Goal: Task Accomplishment & Management: Manage account settings

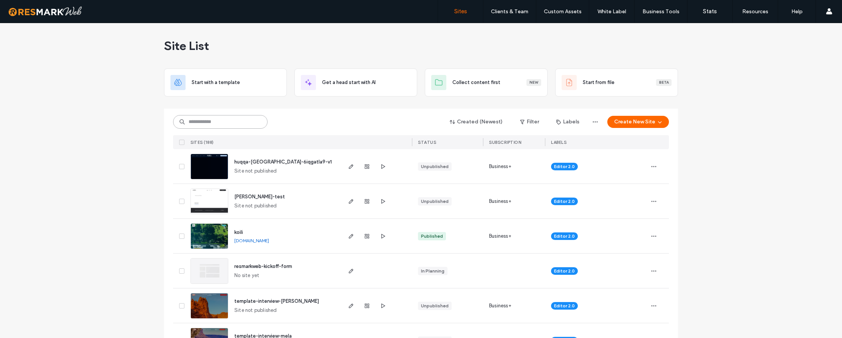
click at [241, 123] on input at bounding box center [220, 122] width 95 height 14
click at [223, 102] on div at bounding box center [421, 105] width 514 height 6
click at [225, 120] on input at bounding box center [220, 122] width 95 height 14
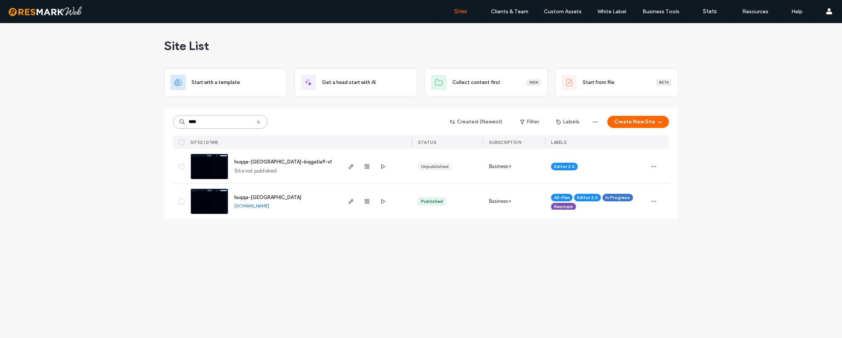
type input "****"
click at [266, 207] on link "[DOMAIN_NAME]" at bounding box center [251, 206] width 35 height 6
click at [349, 201] on icon "button" at bounding box center [351, 201] width 6 height 6
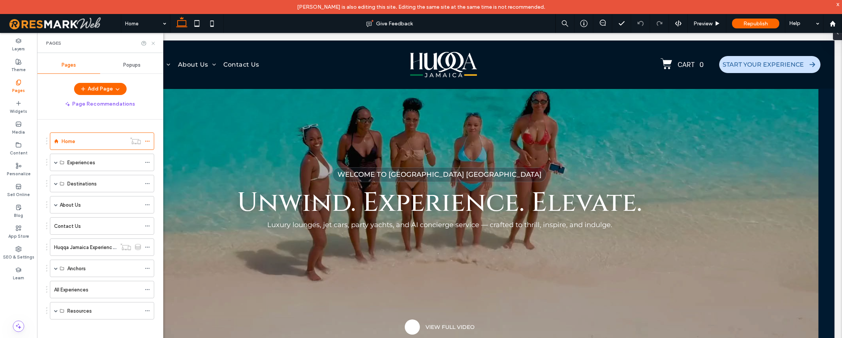
click at [153, 44] on icon at bounding box center [153, 43] width 6 height 6
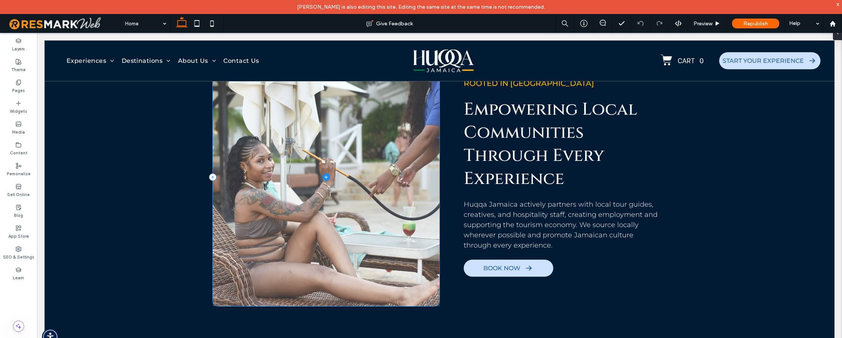
click at [330, 204] on span at bounding box center [326, 176] width 227 height 257
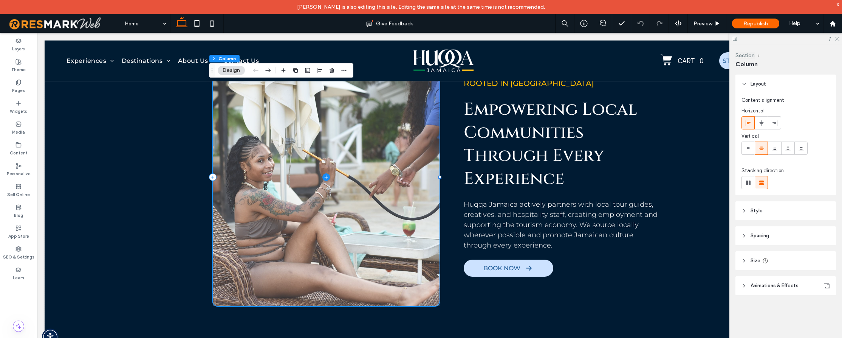
click at [298, 183] on span at bounding box center [326, 176] width 227 height 257
click at [272, 186] on span at bounding box center [326, 176] width 227 height 257
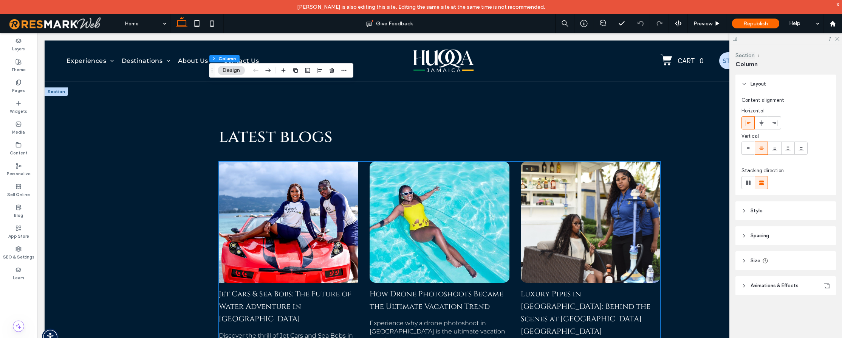
scroll to position [3809, 0]
click at [340, 206] on div at bounding box center [289, 221] width 148 height 128
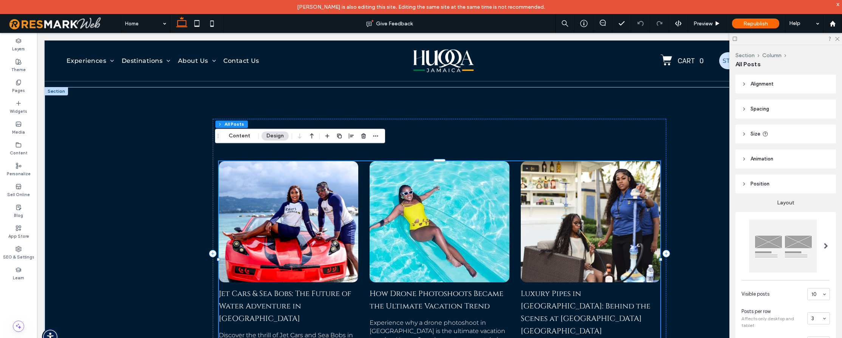
click at [243, 130] on div "Section Column All Posts Content Design" at bounding box center [300, 136] width 170 height 14
click at [244, 136] on button "Content" at bounding box center [239, 135] width 31 height 9
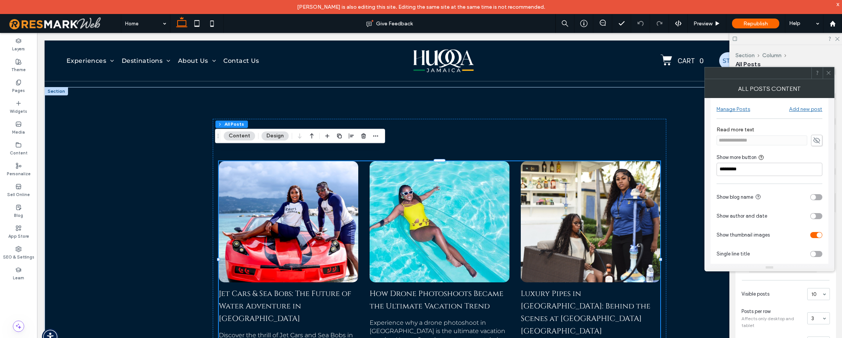
scroll to position [0, 0]
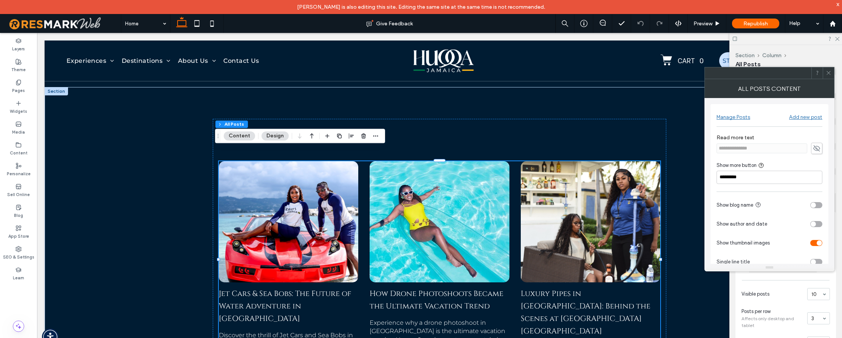
click at [826, 73] on icon at bounding box center [829, 73] width 6 height 6
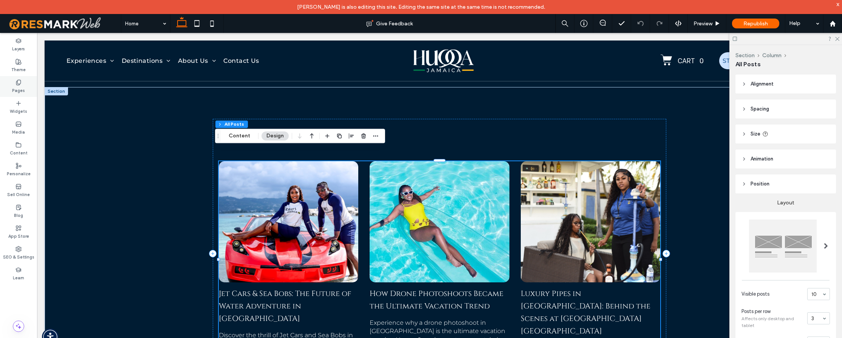
click at [16, 85] on icon at bounding box center [19, 82] width 6 height 6
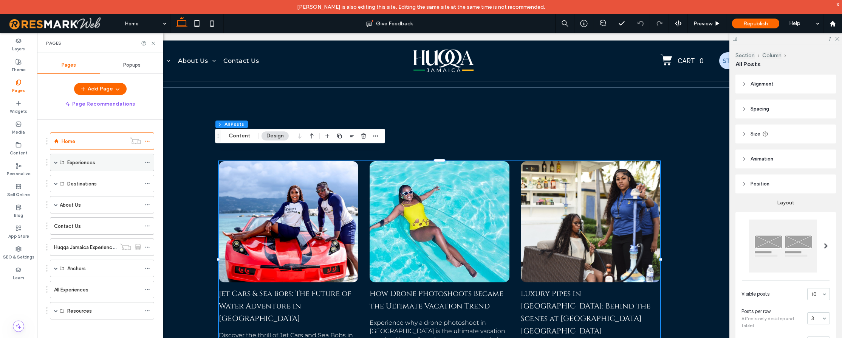
click at [55, 160] on span at bounding box center [56, 162] width 4 height 4
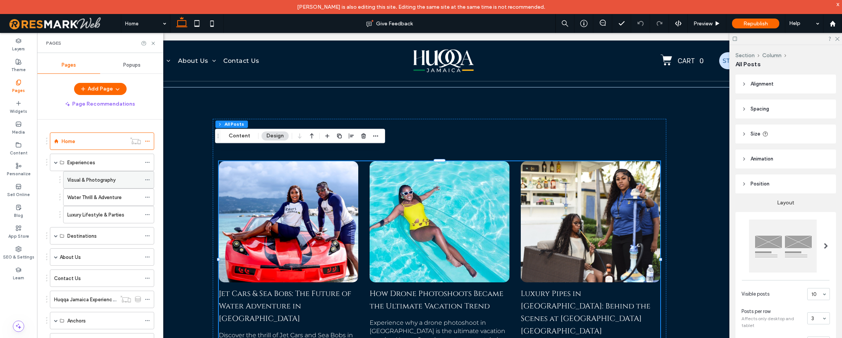
click at [78, 177] on label "Visual & Photography" at bounding box center [91, 179] width 48 height 13
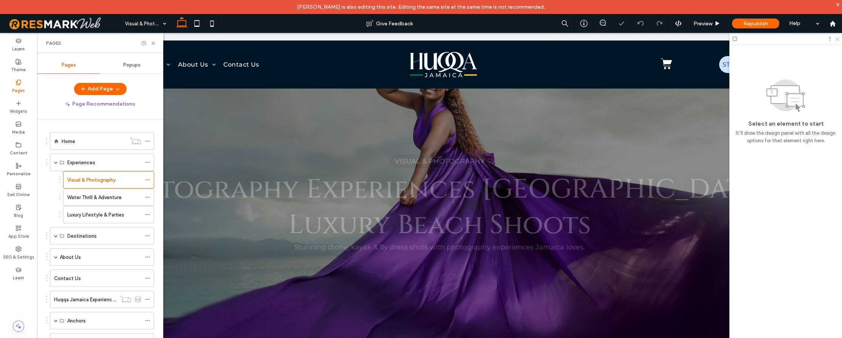
click at [836, 40] on icon at bounding box center [837, 38] width 5 height 5
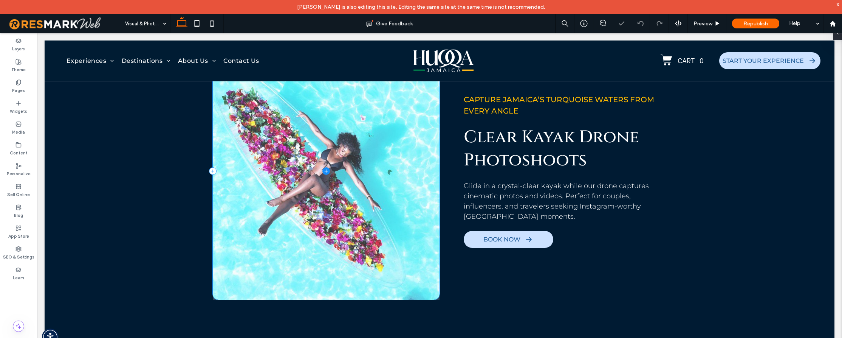
scroll to position [649, 0]
click at [327, 166] on span at bounding box center [326, 171] width 227 height 257
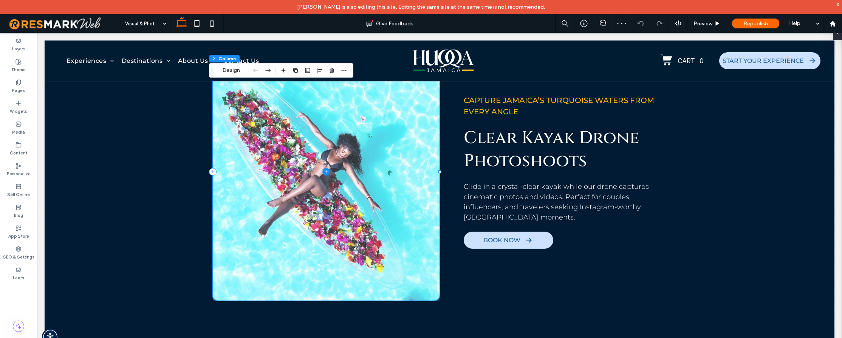
click at [298, 151] on span at bounding box center [326, 171] width 227 height 257
click at [340, 157] on span at bounding box center [326, 171] width 227 height 257
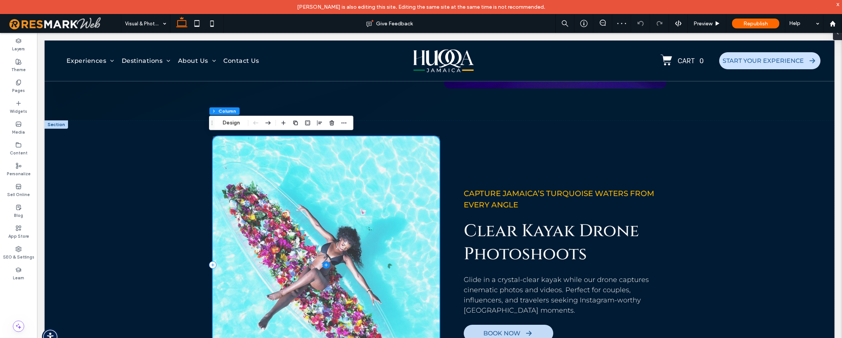
click at [375, 189] on span at bounding box center [326, 264] width 227 height 257
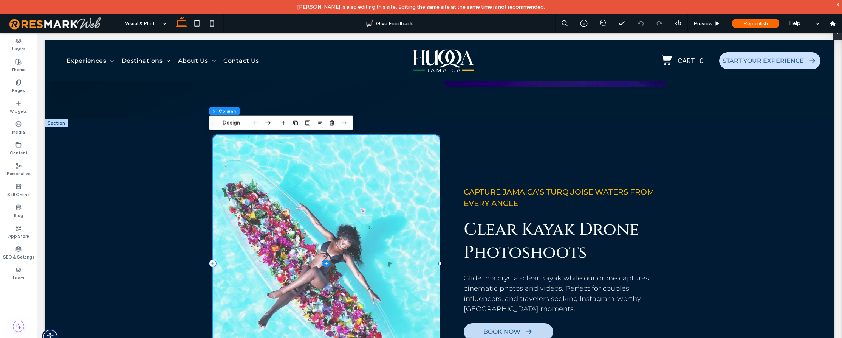
scroll to position [558, 0]
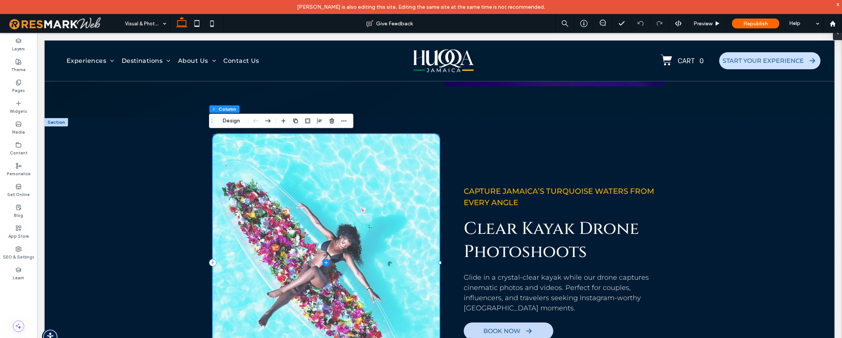
click at [418, 210] on span at bounding box center [326, 262] width 227 height 257
click at [419, 210] on span at bounding box center [326, 262] width 227 height 257
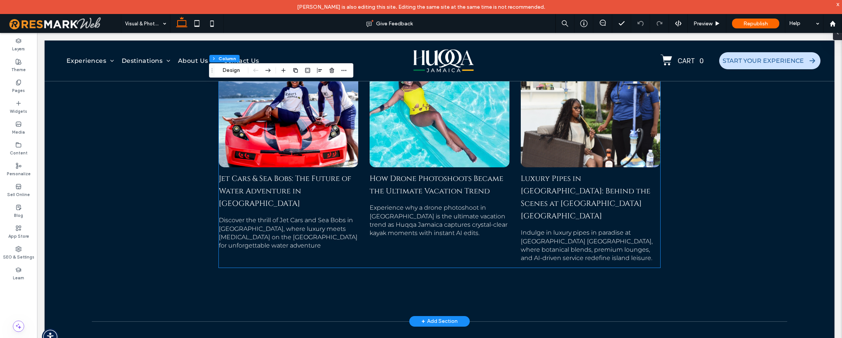
scroll to position [2131, 0]
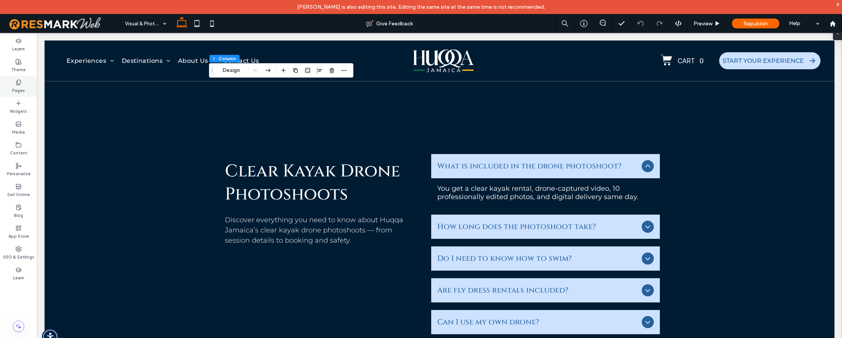
click at [21, 89] on label "Pages" at bounding box center [18, 89] width 13 height 8
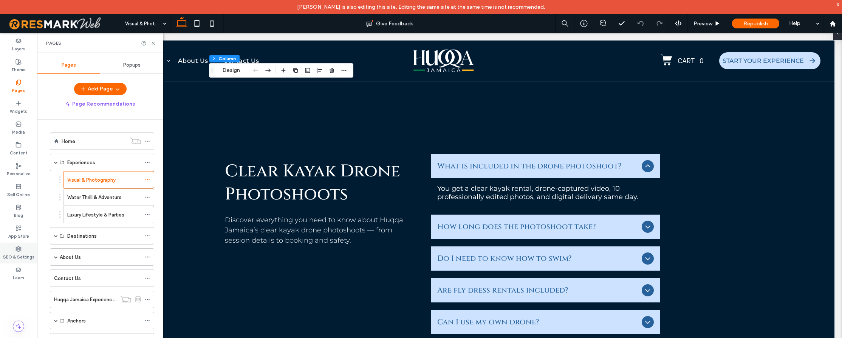
click at [18, 258] on label "SEO & Settings" at bounding box center [18, 256] width 31 height 8
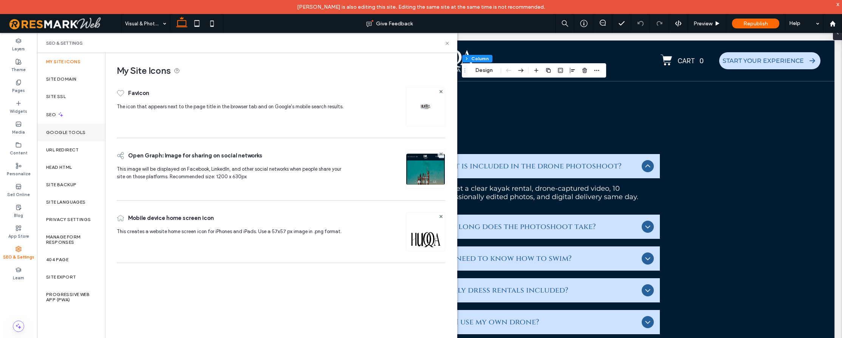
click at [68, 124] on div "Google Tools" at bounding box center [71, 132] width 68 height 17
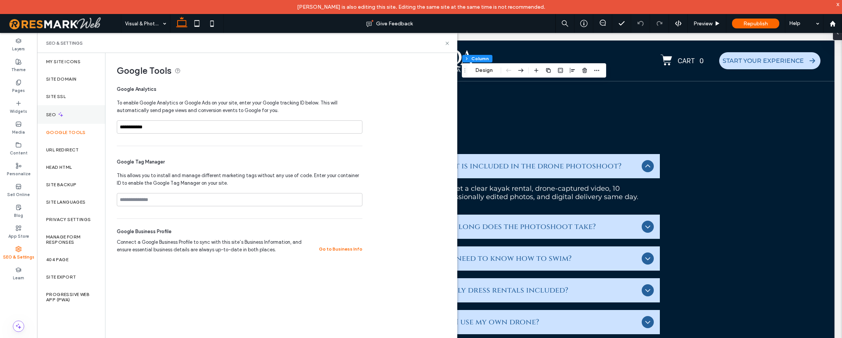
click at [71, 111] on div "SEO" at bounding box center [71, 114] width 68 height 19
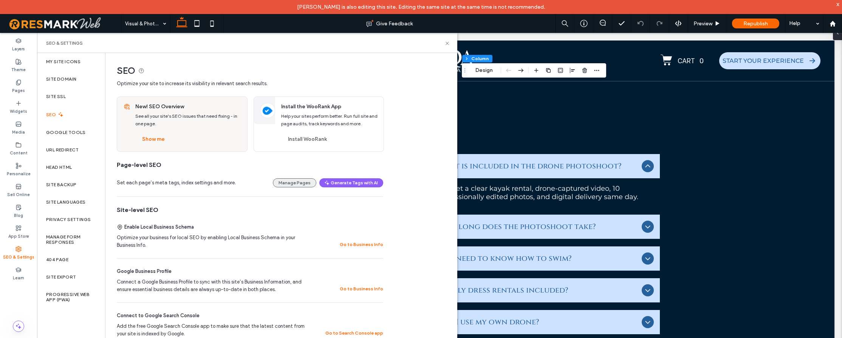
click at [304, 183] on button "Manage Pages" at bounding box center [294, 182] width 43 height 9
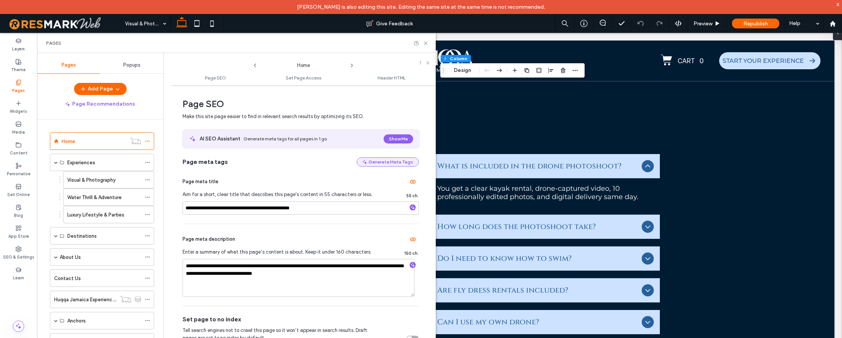
click at [386, 159] on button "Generate Meta Tags" at bounding box center [388, 161] width 62 height 9
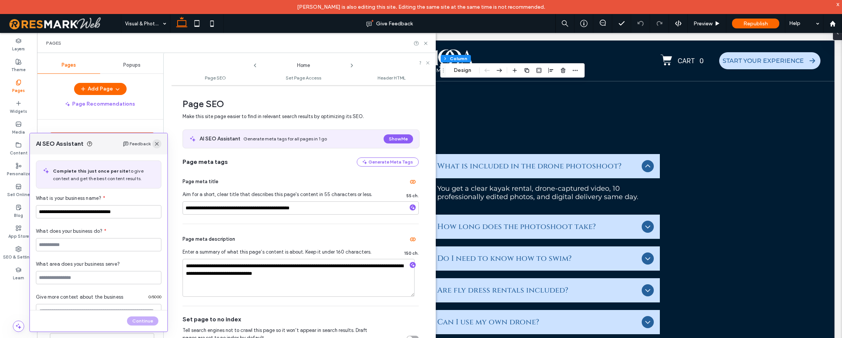
click at [158, 144] on icon "button" at bounding box center [157, 144] width 6 height 6
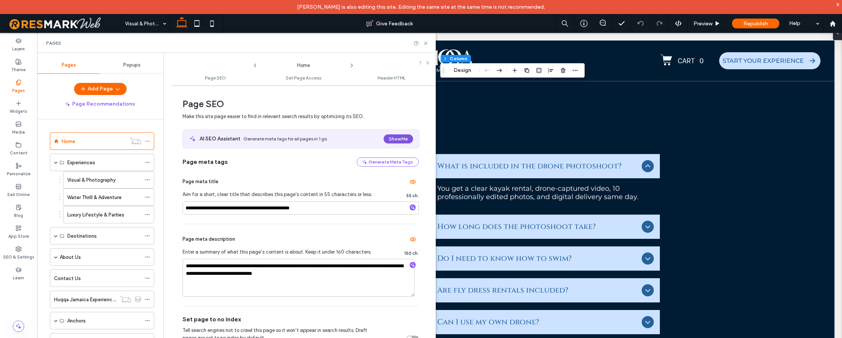
click at [386, 143] on button "Show Me" at bounding box center [398, 138] width 29 height 9
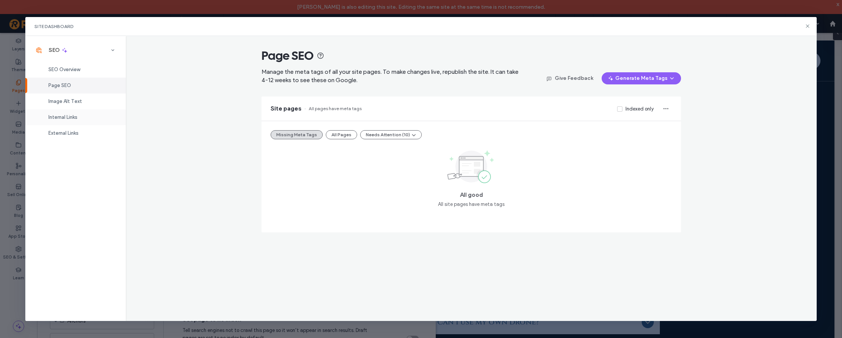
click at [127, 124] on div "Page SEO Manage the meta tags of all your site pages. To make changes live, rep…" at bounding box center [471, 178] width 691 height 285
click at [76, 95] on div "Image Alt Text" at bounding box center [75, 101] width 101 height 16
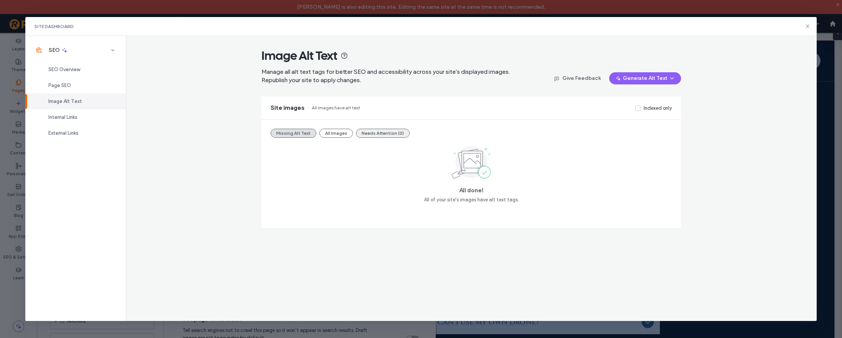
drag, startPoint x: 327, startPoint y: 133, endPoint x: 355, endPoint y: 134, distance: 28.0
click at [327, 133] on button "All Images" at bounding box center [336, 133] width 34 height 9
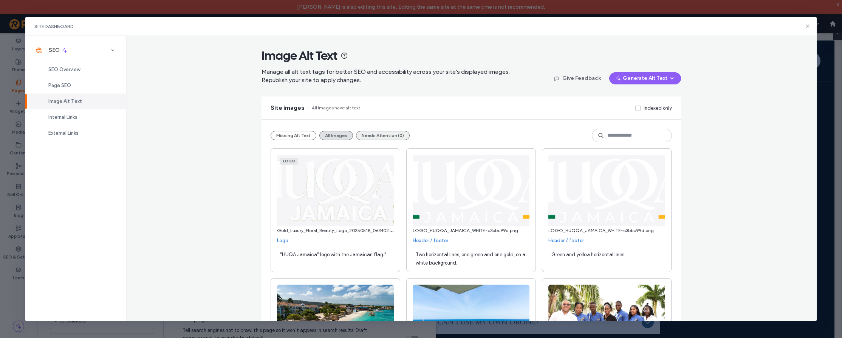
drag, startPoint x: 382, startPoint y: 133, endPoint x: 366, endPoint y: 134, distance: 15.9
click at [382, 133] on button "Needs Attention (0)" at bounding box center [383, 135] width 54 height 9
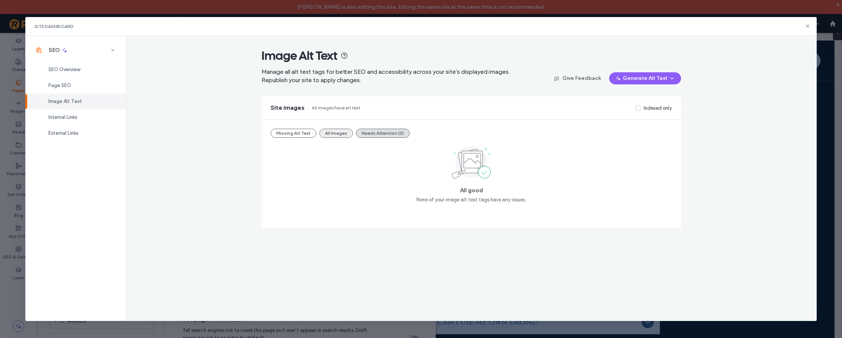
click at [347, 135] on button "All Images" at bounding box center [336, 133] width 34 height 9
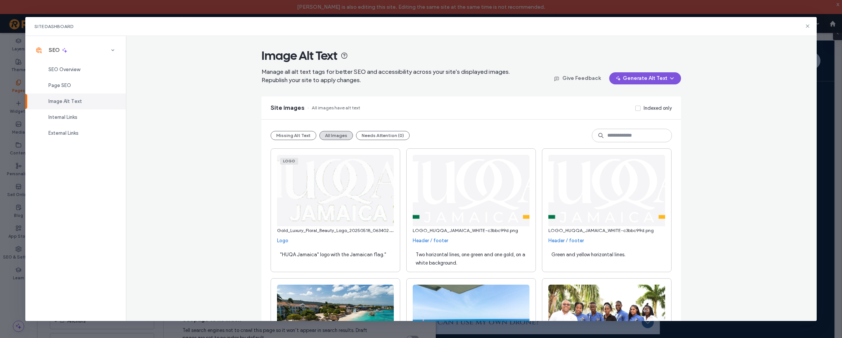
drag, startPoint x: 549, startPoint y: 110, endPoint x: 661, endPoint y: 82, distance: 115.1
click at [549, 110] on div "Site images All images have alt text Indexed only" at bounding box center [472, 107] width 420 height 23
drag, startPoint x: 811, startPoint y: 26, endPoint x: 777, endPoint y: 32, distance: 35.3
click at [811, 26] on div "Site Dashboard" at bounding box center [421, 26] width 792 height 19
click at [812, 23] on div "Site Dashboard" at bounding box center [421, 26] width 792 height 19
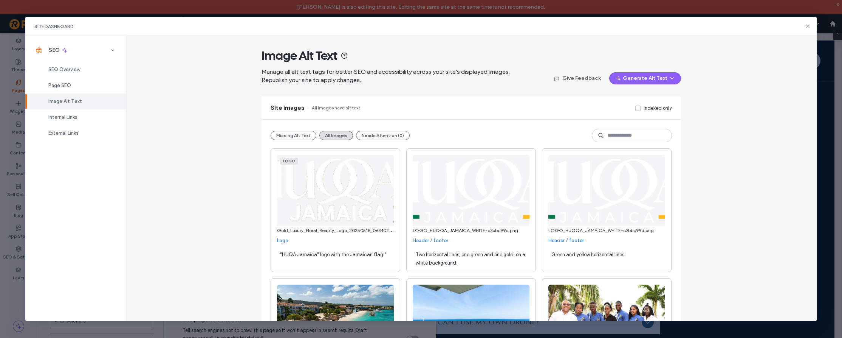
click at [809, 25] on use at bounding box center [807, 26] width 3 height 3
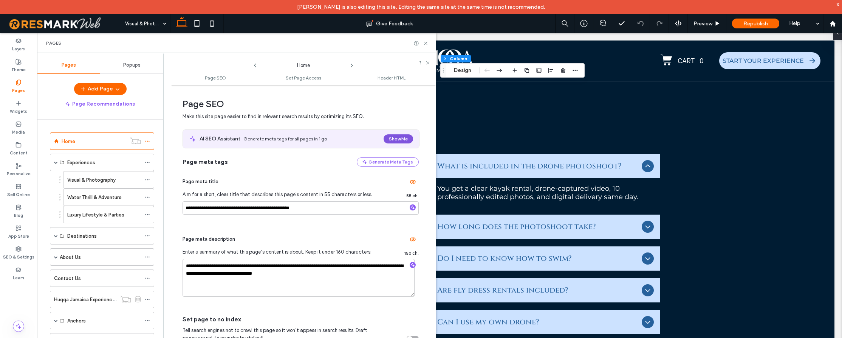
click at [400, 136] on button "Show Me" at bounding box center [398, 138] width 29 height 9
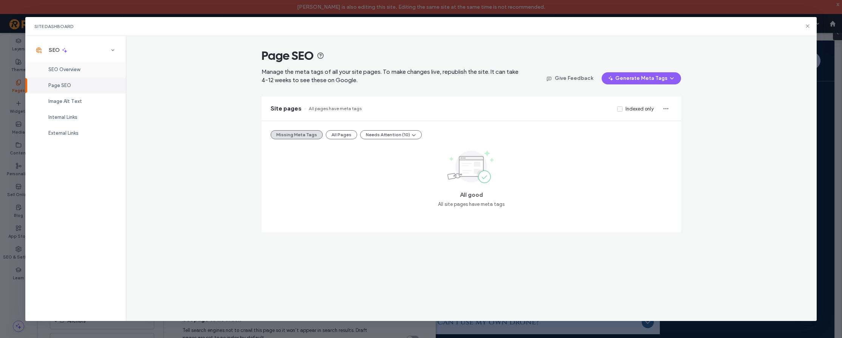
click at [82, 66] on div "SEO Overview" at bounding box center [75, 70] width 101 height 16
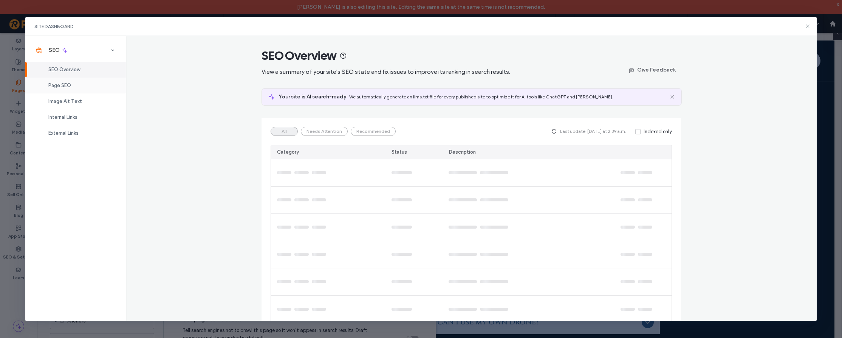
click at [81, 78] on div "Page SEO" at bounding box center [75, 86] width 101 height 16
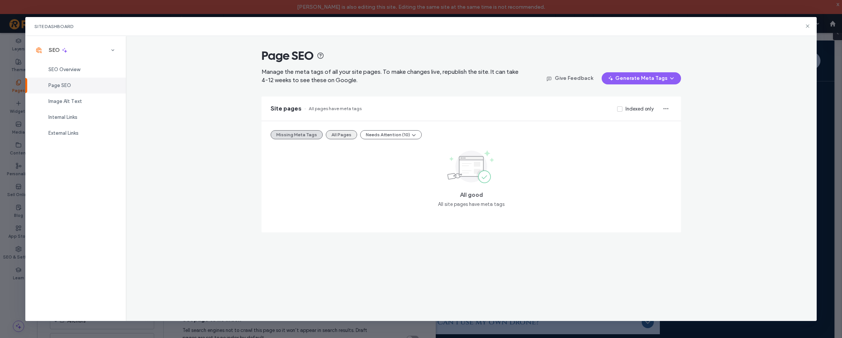
click at [340, 134] on button "All Pages" at bounding box center [341, 134] width 31 height 9
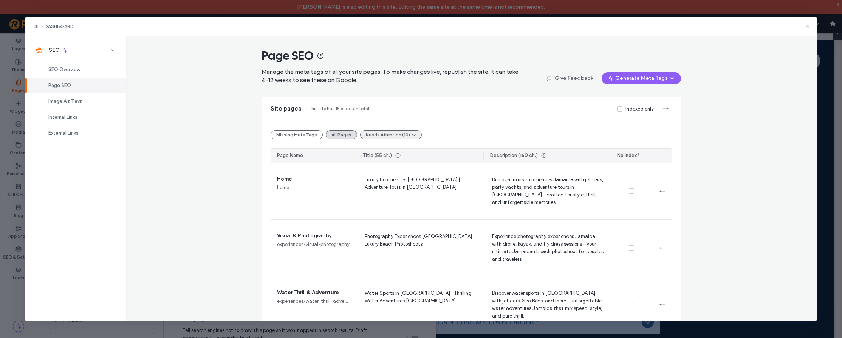
click at [394, 134] on button "Needs Attention (10)" at bounding box center [391, 134] width 62 height 9
click at [342, 134] on button "All Pages" at bounding box center [341, 134] width 31 height 9
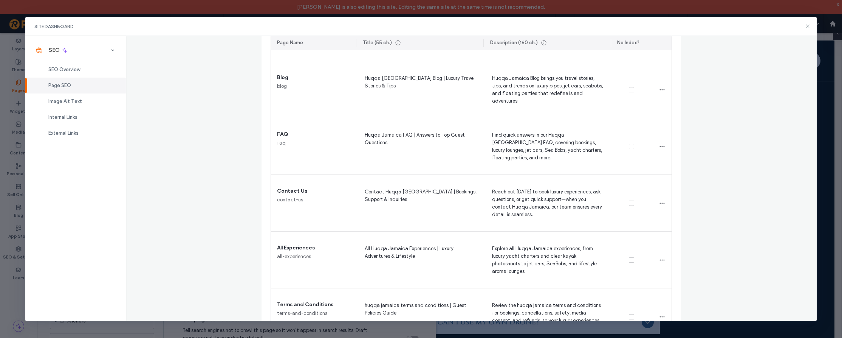
scroll to position [550, 0]
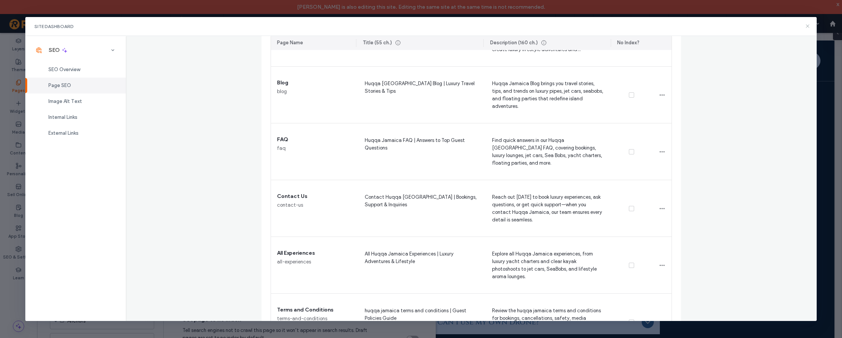
click at [806, 26] on icon at bounding box center [808, 26] width 6 height 6
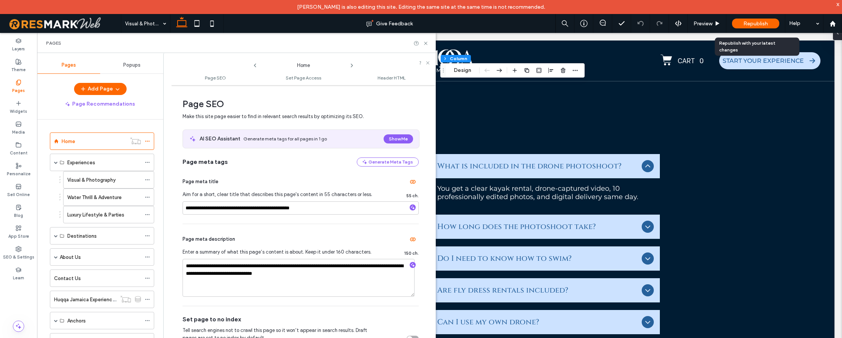
click at [750, 26] on span "Republish" at bounding box center [756, 23] width 25 height 6
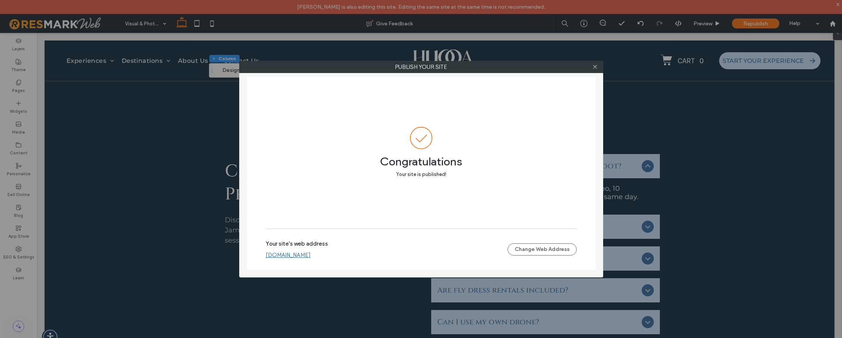
drag, startPoint x: 592, startPoint y: 65, endPoint x: 554, endPoint y: 76, distance: 40.1
click at [593, 66] on icon at bounding box center [595, 67] width 6 height 6
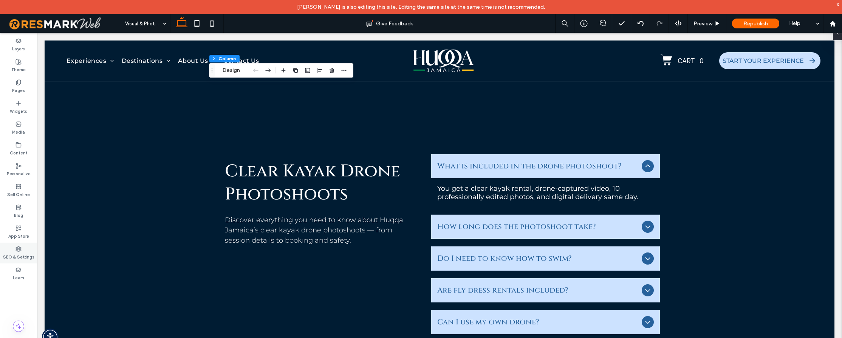
click at [23, 248] on div "SEO & Settings" at bounding box center [18, 252] width 37 height 21
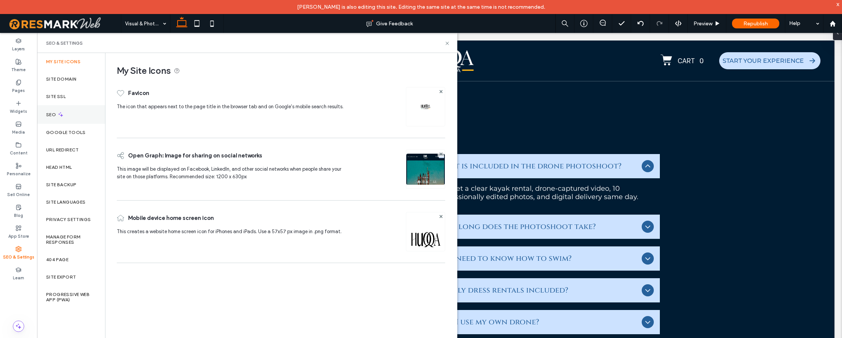
click at [80, 105] on div "SEO" at bounding box center [71, 114] width 68 height 19
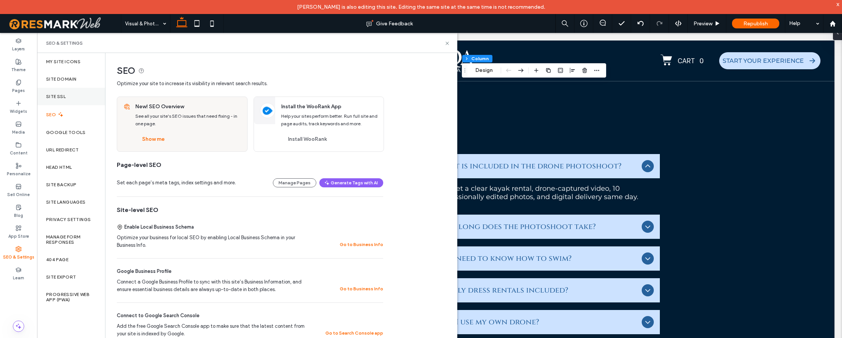
click at [81, 96] on div "Site SSL" at bounding box center [71, 96] width 68 height 17
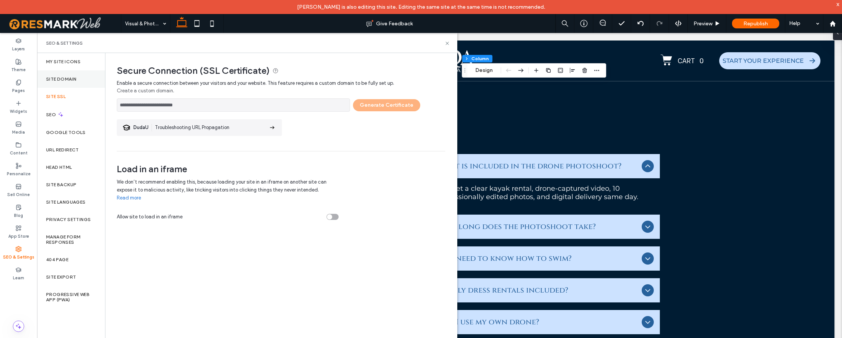
click at [75, 74] on div "Site Domain" at bounding box center [71, 78] width 68 height 17
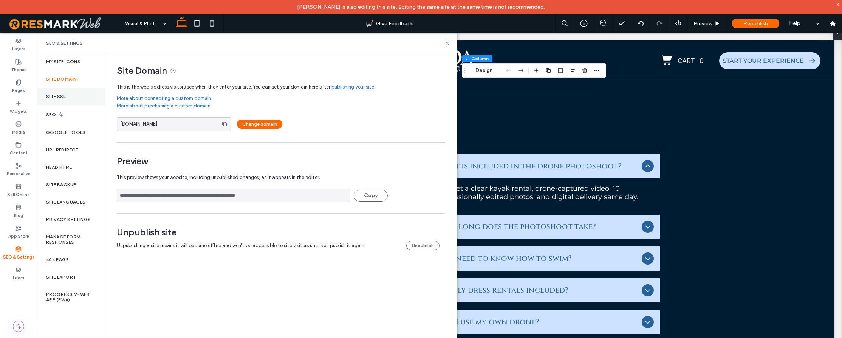
click at [71, 101] on div "Site SSL" at bounding box center [71, 96] width 68 height 17
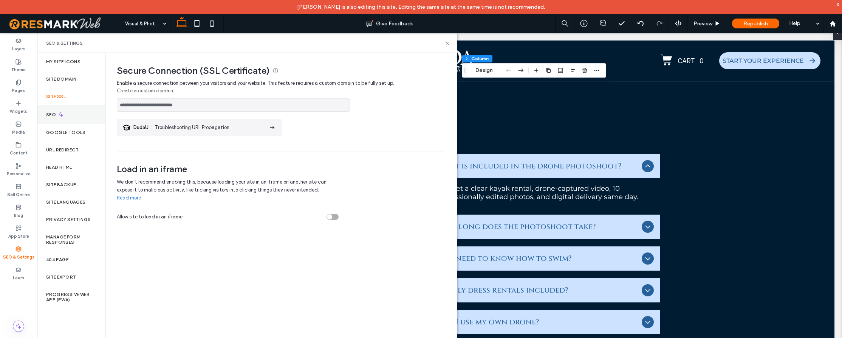
click at [70, 116] on div "SEO" at bounding box center [71, 114] width 68 height 19
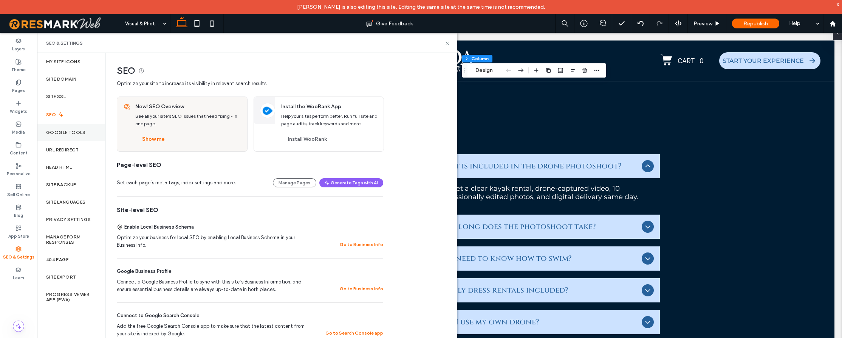
click at [73, 128] on div "Google Tools" at bounding box center [71, 132] width 68 height 17
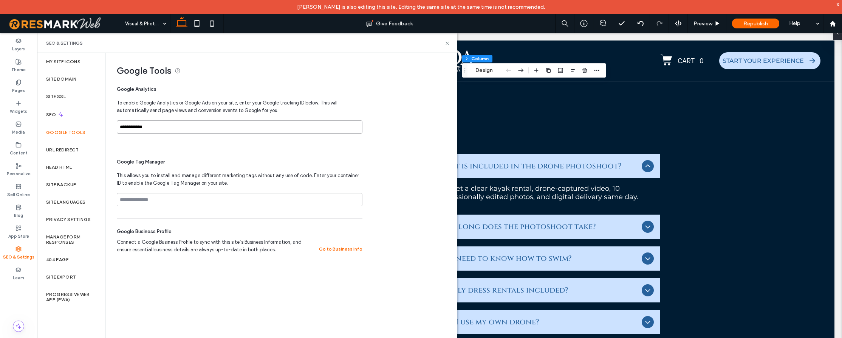
click at [186, 126] on input "**********" at bounding box center [240, 126] width 246 height 13
click at [340, 188] on div "Google Tag Manager This allows you to install and manage different marketing ta…" at bounding box center [240, 182] width 246 height 72
click at [450, 43] on icon at bounding box center [448, 43] width 6 height 6
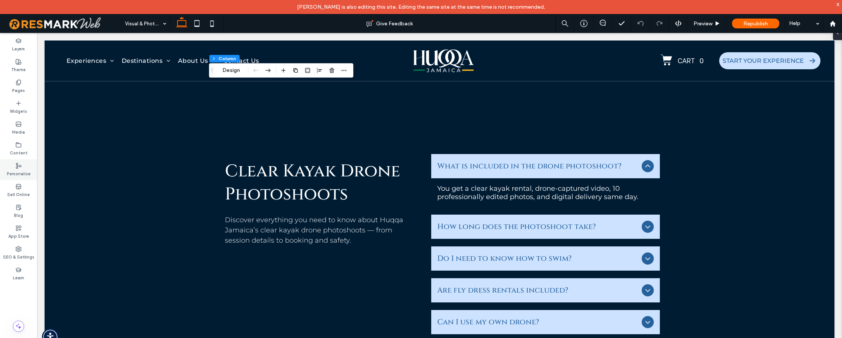
click at [22, 163] on div "Personalize" at bounding box center [18, 169] width 37 height 21
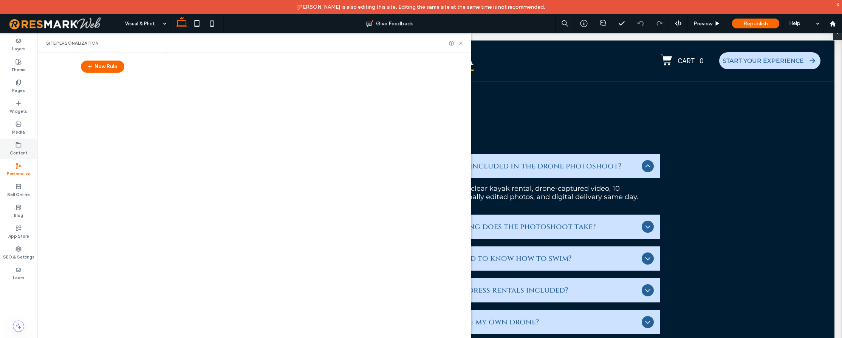
click at [21, 150] on label "Content" at bounding box center [19, 152] width 18 height 8
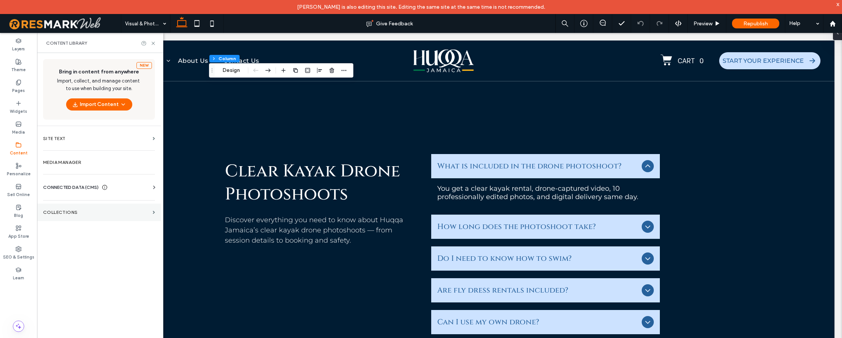
click at [73, 217] on section "Collections" at bounding box center [99, 211] width 124 height 17
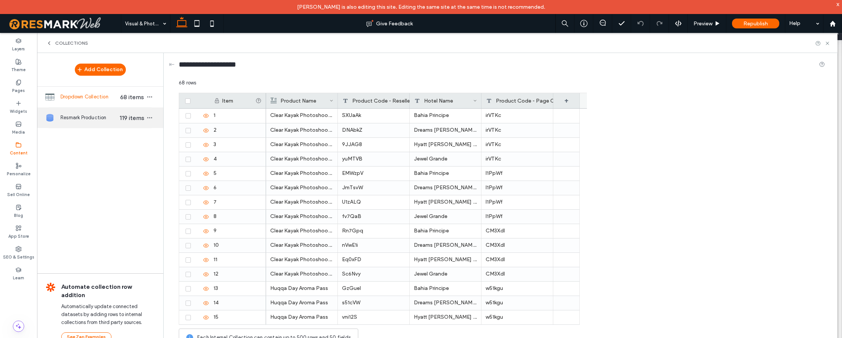
click at [90, 121] on span "Resmark Production" at bounding box center [89, 118] width 58 height 8
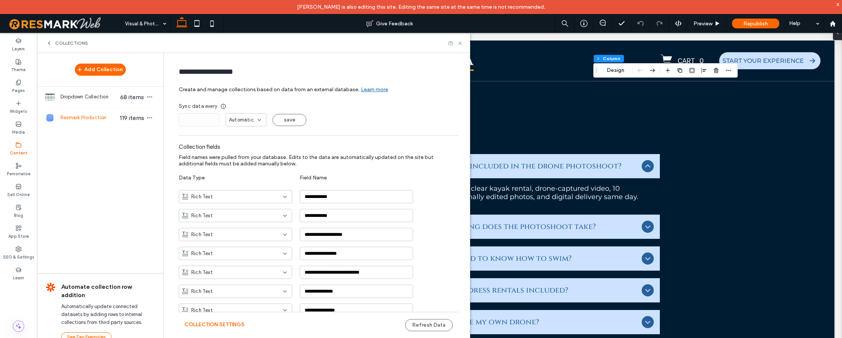
click at [47, 43] on icon at bounding box center [49, 43] width 6 height 6
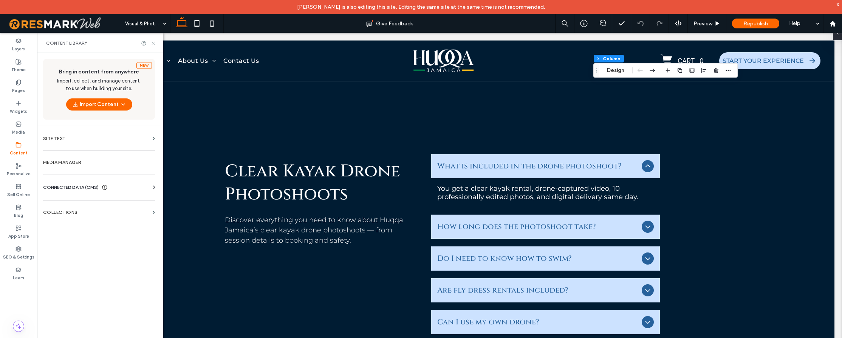
drag, startPoint x: 152, startPoint y: 42, endPoint x: 39, endPoint y: 0, distance: 120.0
click at [152, 42] on icon at bounding box center [153, 43] width 6 height 6
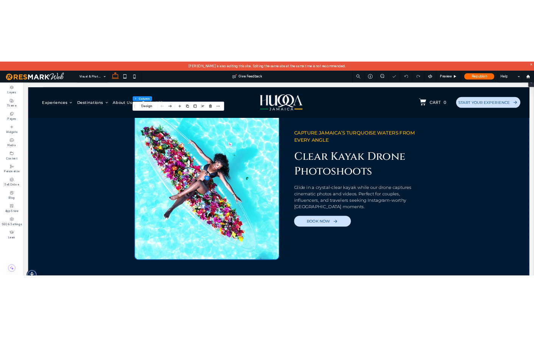
scroll to position [0, 0]
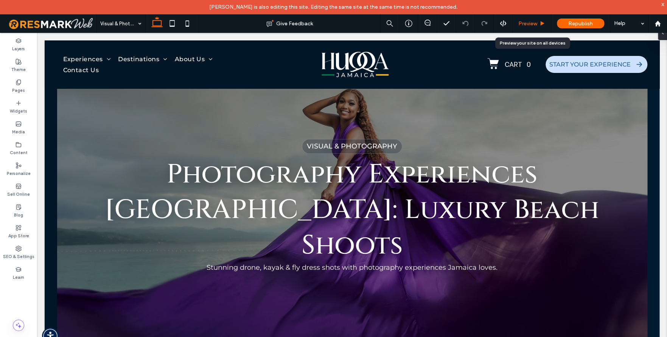
click at [533, 20] on div "Preview" at bounding box center [531, 23] width 38 height 6
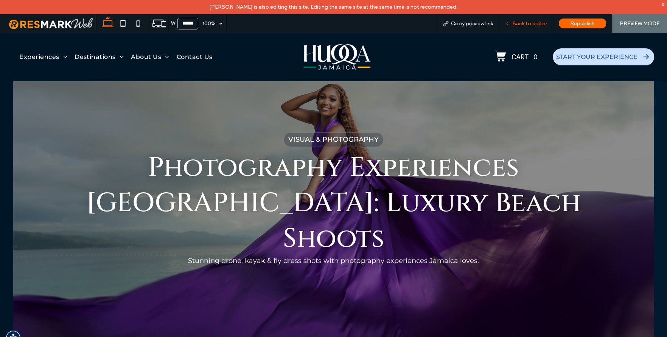
click at [533, 25] on span "Back to editor" at bounding box center [529, 23] width 35 height 6
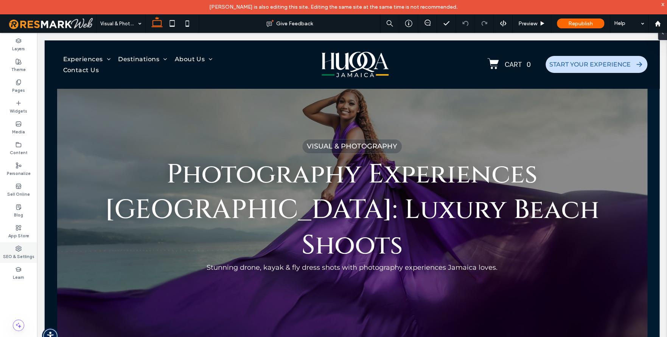
click at [28, 251] on div "SEO & Settings" at bounding box center [18, 252] width 37 height 21
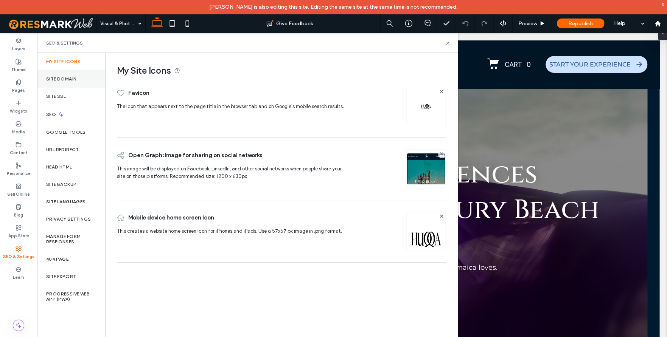
click at [86, 74] on div "Site Domain" at bounding box center [71, 78] width 68 height 17
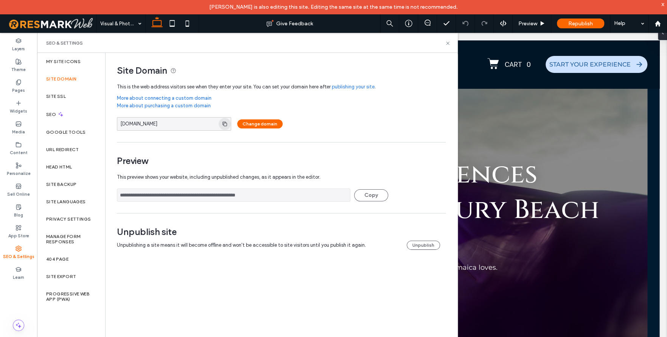
click at [223, 123] on icon "button" at bounding box center [225, 124] width 6 height 6
click at [17, 70] on label "Theme" at bounding box center [18, 69] width 14 height 8
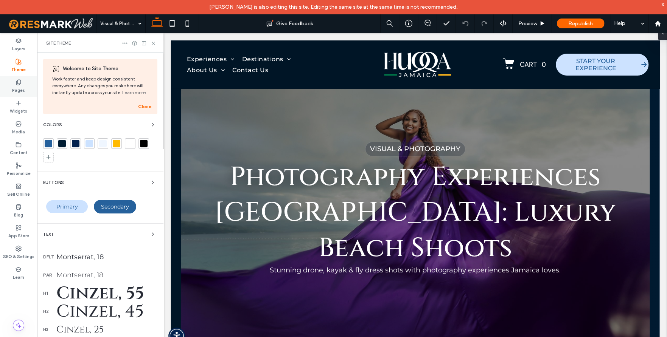
click at [20, 83] on icon at bounding box center [19, 82] width 6 height 6
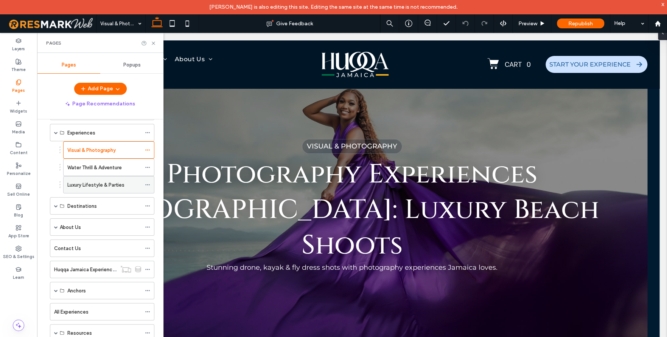
scroll to position [39, 0]
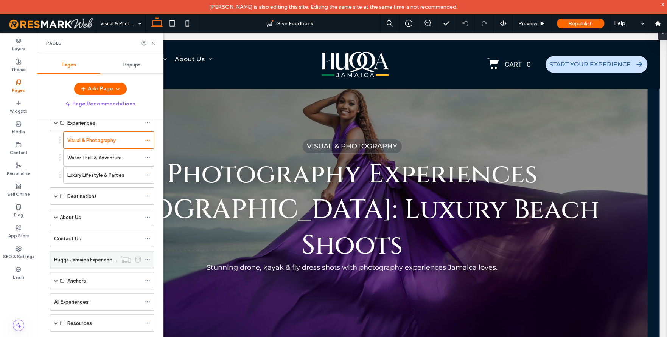
click at [148, 257] on icon at bounding box center [147, 259] width 5 height 5
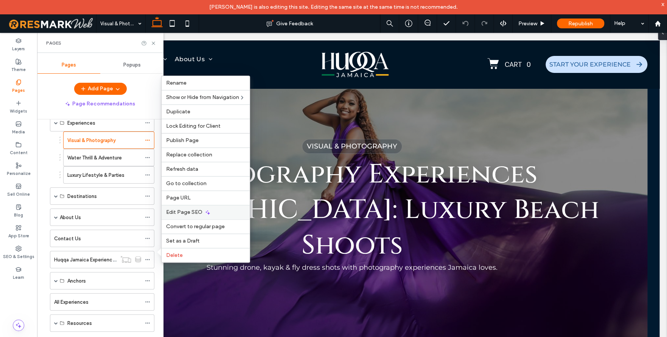
click at [206, 210] on div "Edit Page SEO" at bounding box center [205, 212] width 88 height 14
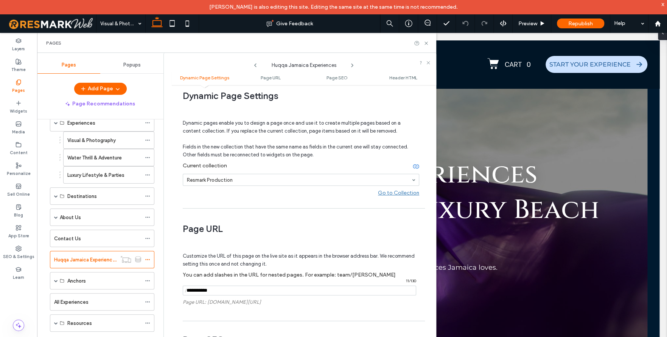
scroll to position [70, 0]
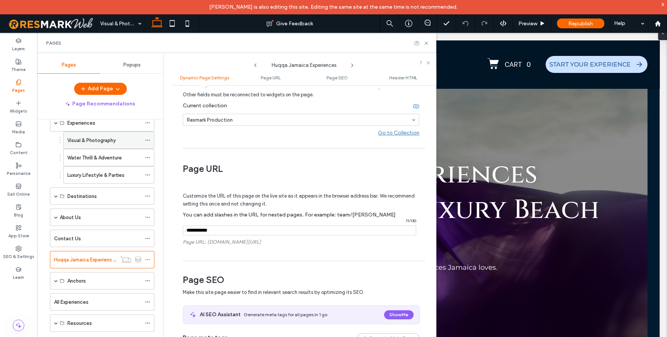
click at [145, 138] on icon at bounding box center [147, 140] width 5 height 5
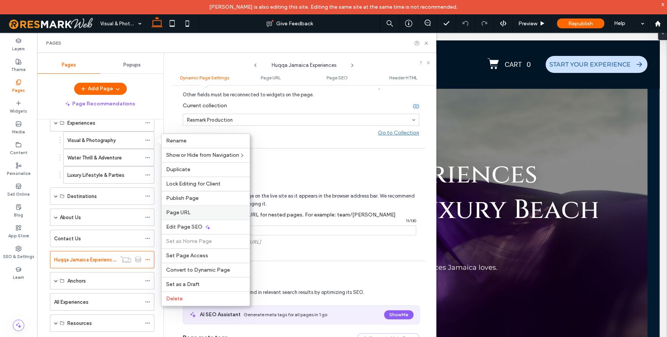
click at [191, 209] on label "Page URL" at bounding box center [205, 212] width 79 height 6
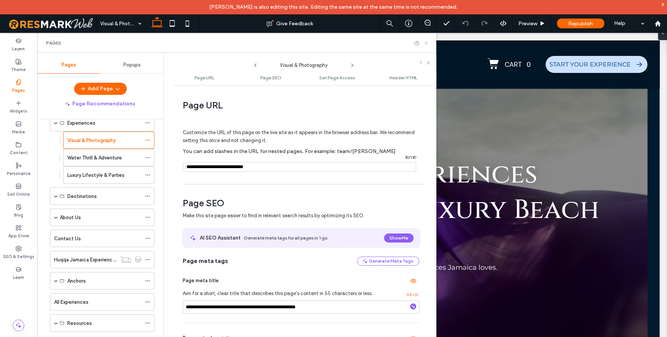
click at [423, 42] on icon at bounding box center [426, 43] width 6 height 6
